Goal: Information Seeking & Learning: Learn about a topic

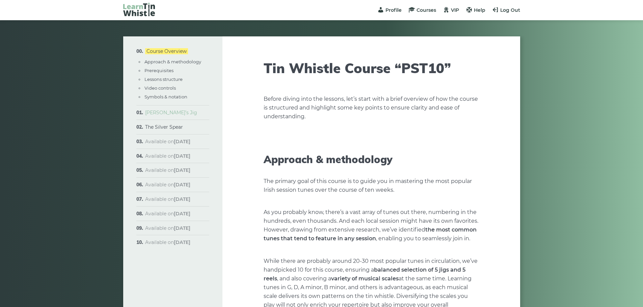
click at [154, 111] on link "[PERSON_NAME]’s Jig" at bounding box center [171, 113] width 52 height 6
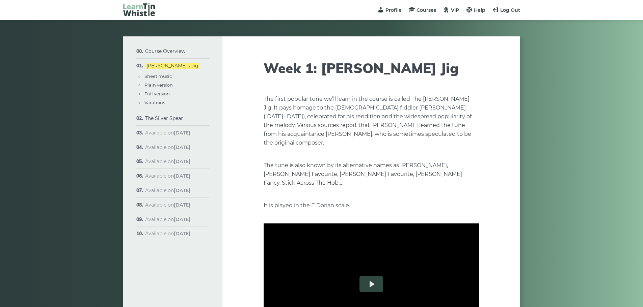
type input "****"
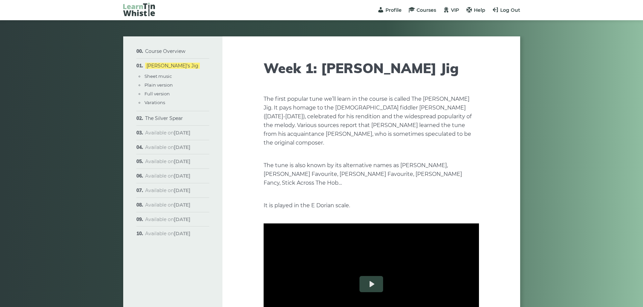
type input "****"
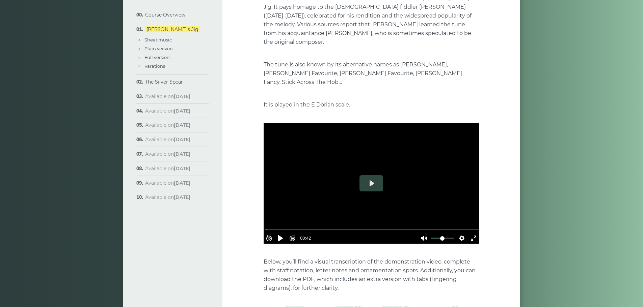
scroll to position [101, 0]
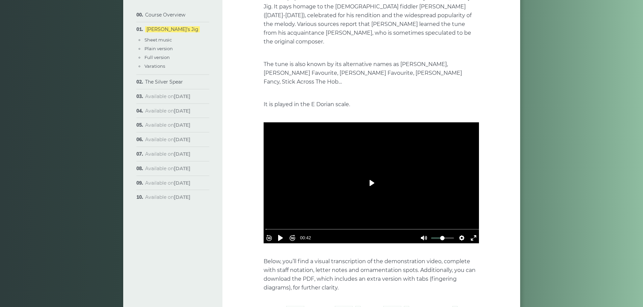
click at [371, 175] on button "Play" at bounding box center [371, 183] width 24 height 16
type input "***"
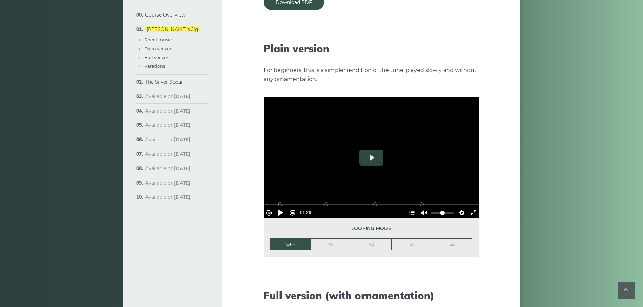
scroll to position [810, 0]
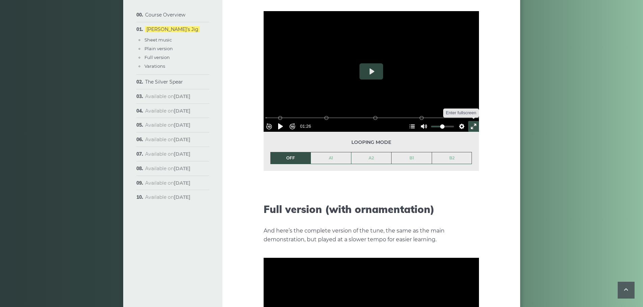
click at [469, 121] on button "Exit fullscreen Enter fullscreen" at bounding box center [473, 126] width 11 height 11
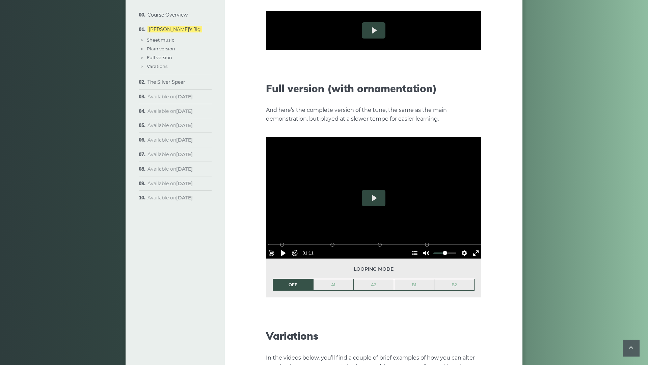
click at [470, 91] on button "Settings" at bounding box center [464, 85] width 11 height 11
click at [468, 74] on button "Speed Normal" at bounding box center [445, 69] width 47 height 10
click at [465, 32] on span "0.5×" at bounding box center [458, 28] width 14 height 7
click at [278, 91] on button "Pause Play" at bounding box center [283, 85] width 11 height 11
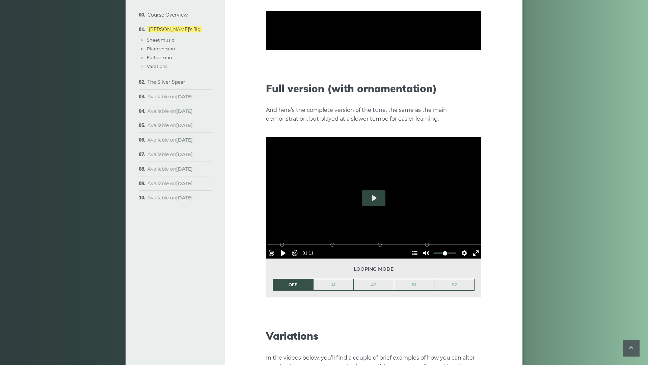
type input "****"
drag, startPoint x: 608, startPoint y: 355, endPoint x: 626, endPoint y: 357, distance: 18.3
type input "*"
click at [456, 89] on input "Volume" at bounding box center [444, 85] width 23 height 6
drag, startPoint x: 71, startPoint y: 348, endPoint x: 21, endPoint y: 349, distance: 50.3
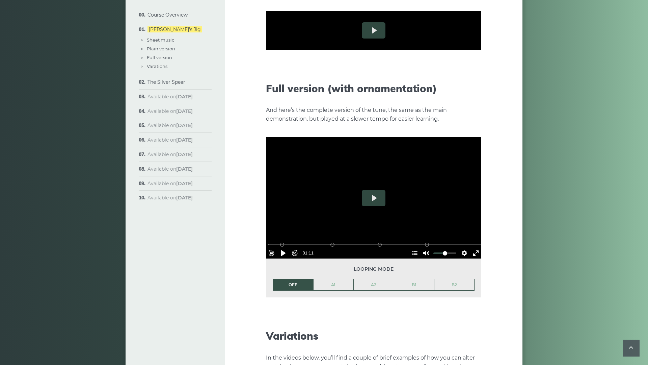
click at [268, 80] on input "Seek" at bounding box center [375, 77] width 215 height 6
click at [278, 91] on button "Pause Play" at bounding box center [283, 85] width 11 height 11
click at [470, 91] on button "Settings" at bounding box center [464, 85] width 11 height 11
click at [420, 91] on button "Hide Chapters Show Chapters" at bounding box center [414, 85] width 11 height 11
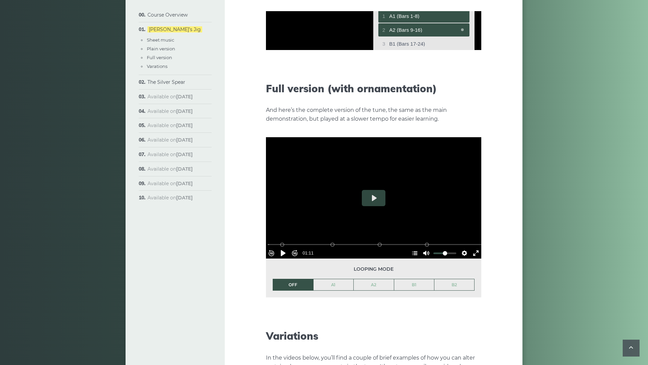
click at [465, 19] on span "A1 (Bars 1-8)" at bounding box center [427, 16] width 76 height 5
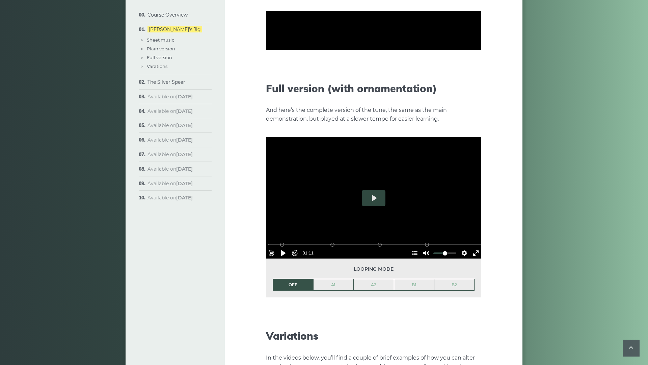
click at [420, 91] on button "Hide Chapters Show Chapters" at bounding box center [414, 85] width 11 height 11
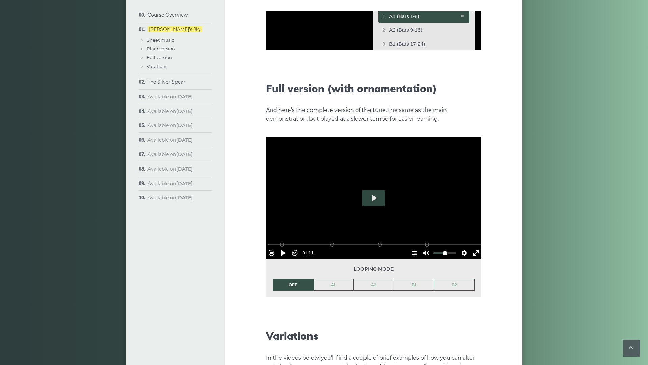
click at [266, 91] on div at bounding box center [373, 30] width 215 height 121
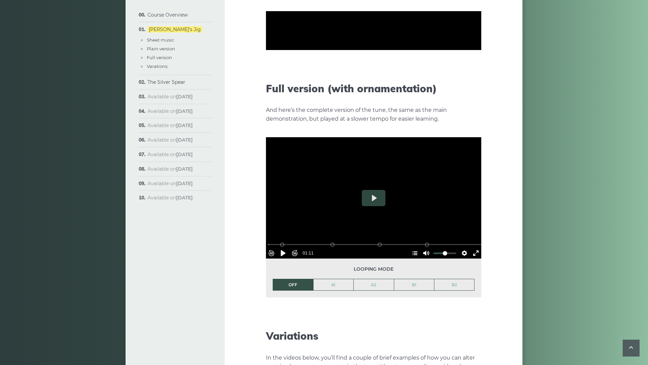
click at [266, 91] on button "Rewind 10s" at bounding box center [271, 85] width 11 height 11
click at [481, 91] on button "Exit fullscreen Enter fullscreen" at bounding box center [475, 85] width 11 height 11
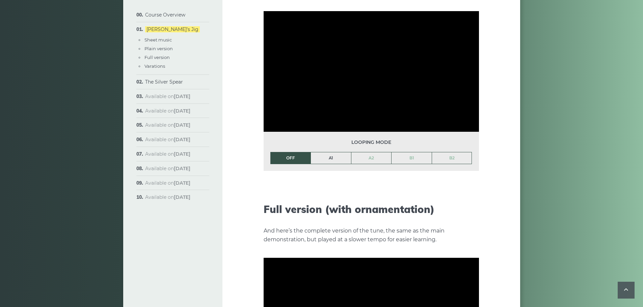
click at [326, 153] on link "A1" at bounding box center [331, 158] width 40 height 11
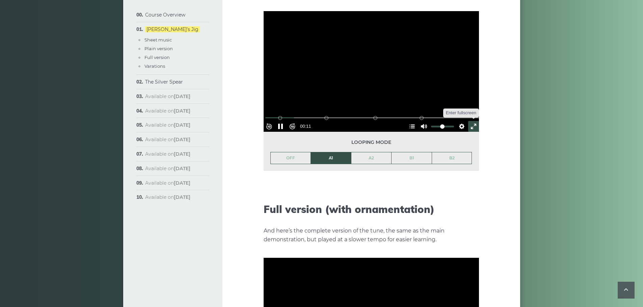
click at [470, 121] on button "Exit fullscreen Enter fullscreen" at bounding box center [473, 126] width 11 height 11
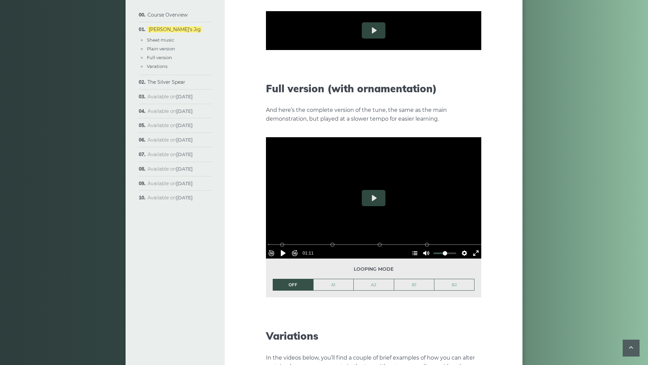
drag, startPoint x: 89, startPoint y: 347, endPoint x: 1, endPoint y: 345, distance: 88.8
click at [268, 80] on input "Seek" at bounding box center [375, 77] width 215 height 6
click at [266, 91] on button "Rewind 10s" at bounding box center [271, 85] width 11 height 11
drag, startPoint x: 87, startPoint y: 347, endPoint x: 0, endPoint y: 342, distance: 87.5
click at [268, 80] on input "Seek" at bounding box center [375, 77] width 215 height 6
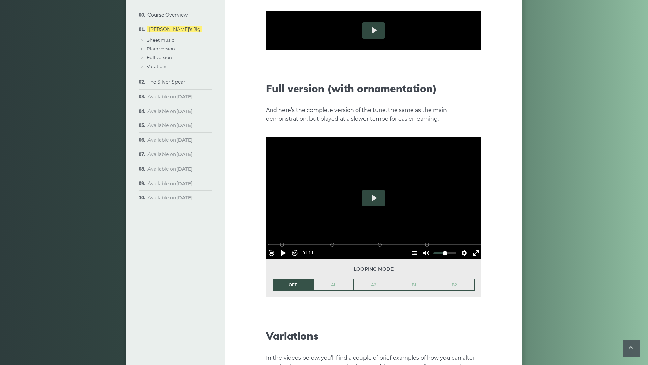
drag, startPoint x: 91, startPoint y: 345, endPoint x: 4, endPoint y: 344, distance: 87.8
click at [268, 80] on input "Seek" at bounding box center [375, 77] width 215 height 6
drag, startPoint x: 53, startPoint y: 347, endPoint x: 4, endPoint y: 347, distance: 48.6
click at [268, 80] on input "Seek" at bounding box center [375, 77] width 215 height 6
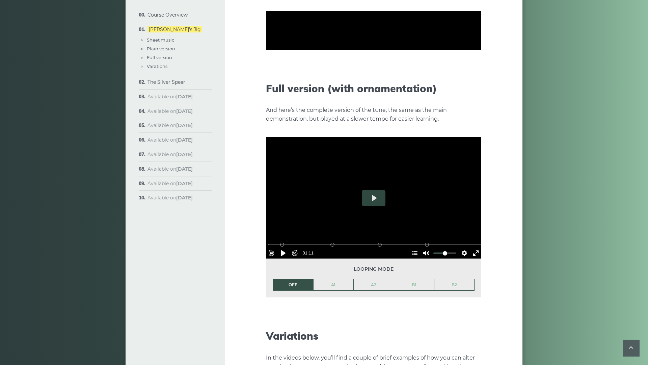
click at [481, 91] on button "Exit fullscreen Enter fullscreen" at bounding box center [475, 85] width 11 height 11
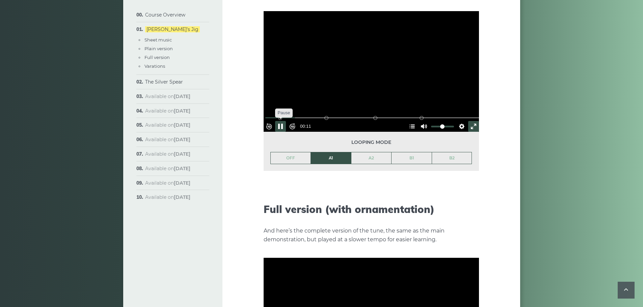
click at [285, 121] on button "Pause Play" at bounding box center [280, 126] width 11 height 11
type input "*****"
click at [169, 13] on link "Course Overview" at bounding box center [165, 15] width 40 height 6
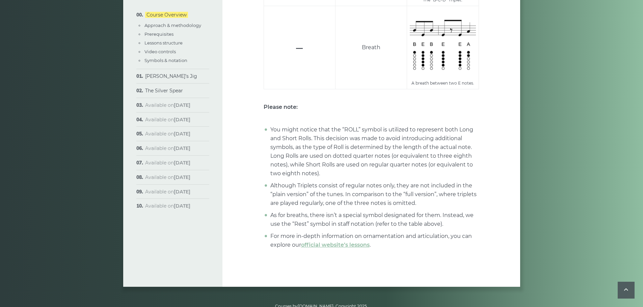
scroll to position [2639, 0]
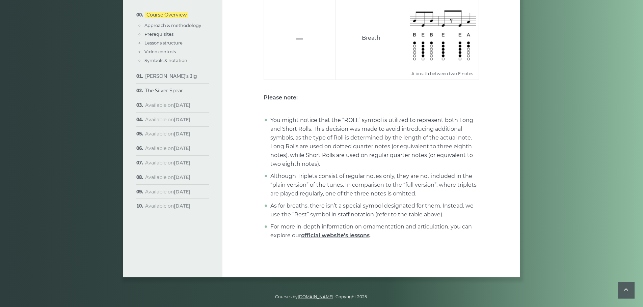
click at [334, 233] on link "official website’s lessons" at bounding box center [335, 236] width 69 height 6
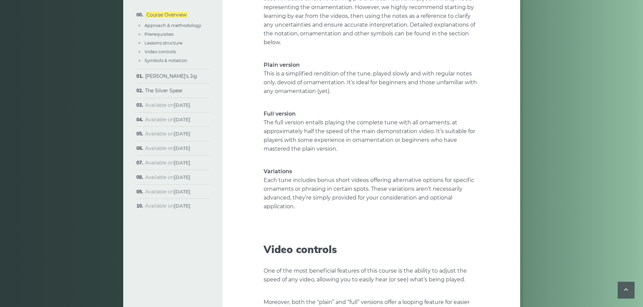
scroll to position [1356, 0]
